Goal: Check status

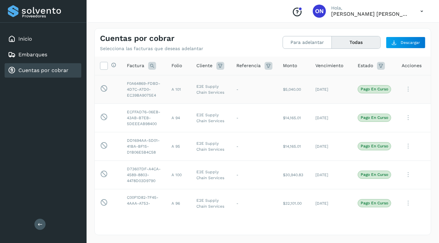
click at [404, 92] on icon at bounding box center [408, 89] width 13 height 13
click at [323, 13] on div at bounding box center [219, 121] width 439 height 243
click at [331, 10] on div "Conoce nuestros beneficios ON [PERSON_NAME], [PERSON_NAME] [PERSON_NAME]" at bounding box center [358, 11] width 142 height 15
click at [351, 10] on p "Hola," at bounding box center [370, 8] width 79 height 6
click at [362, 43] on button "Todas" at bounding box center [356, 42] width 49 height 12
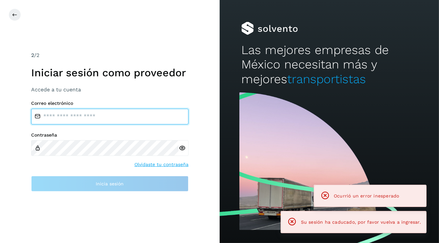
type input "**********"
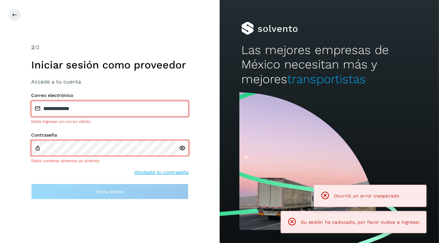
click at [183, 148] on icon at bounding box center [182, 148] width 7 height 7
